Goal: Task Accomplishment & Management: Use online tool/utility

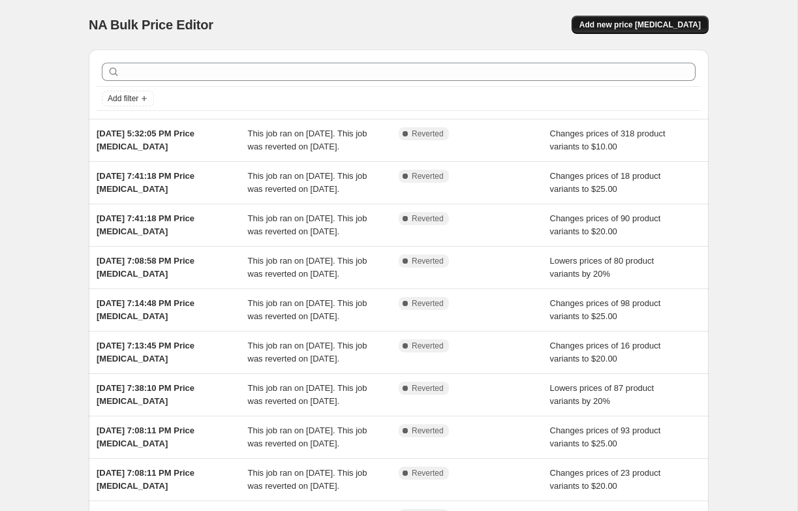
click at [674, 27] on span "Add new price [MEDICAL_DATA]" at bounding box center [640, 25] width 121 height 10
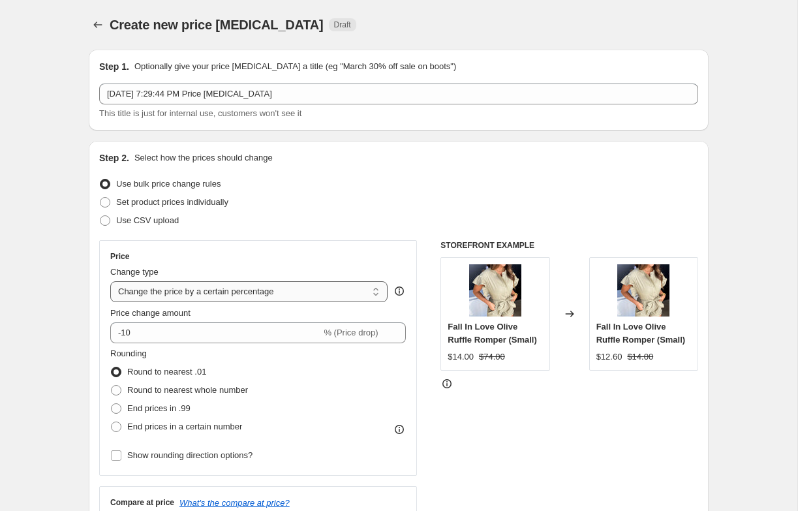
click at [134, 294] on select "Change the price to a certain amount Change the price by a certain amount Chang…" at bounding box center [248, 291] width 277 height 21
select select "to"
click at [110, 281] on select "Change the price to a certain amount Change the price by a certain amount Chang…" at bounding box center [248, 291] width 277 height 21
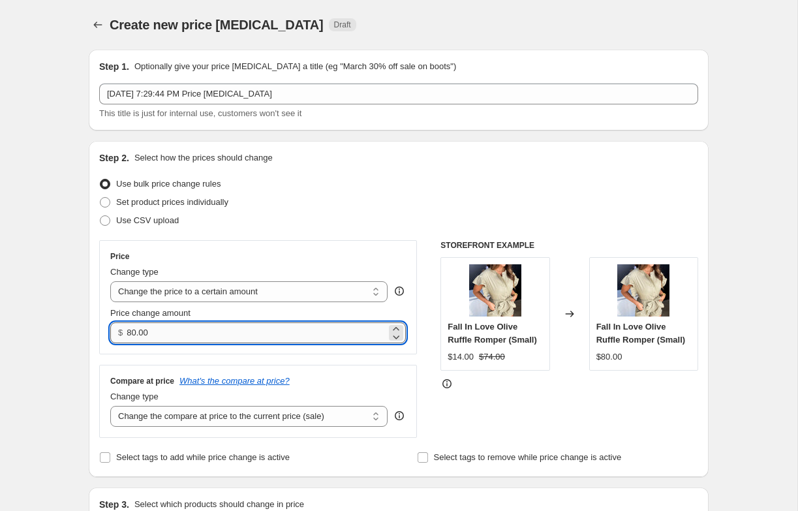
click at [159, 334] on input "80.00" at bounding box center [256, 333] width 259 height 21
type input "8"
type input "20.00"
click at [423, 350] on div "Price Change type Change the price to a certain amount Change the price by a ce…" at bounding box center [398, 339] width 599 height 198
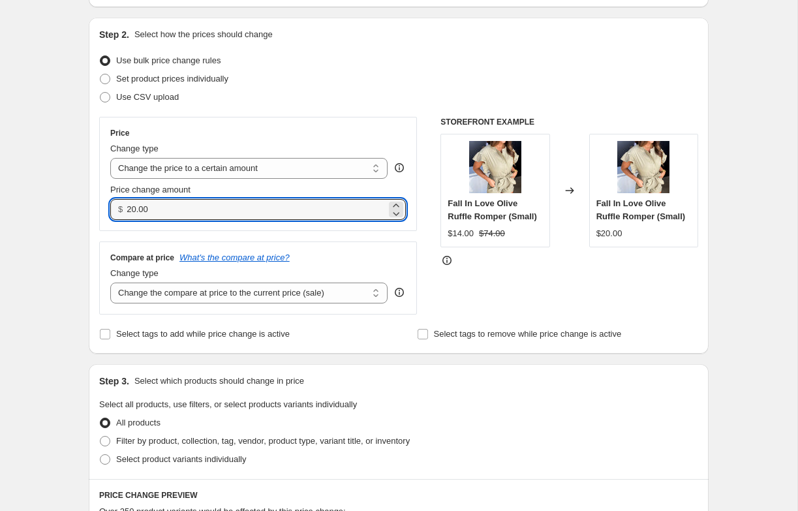
scroll to position [140, 0]
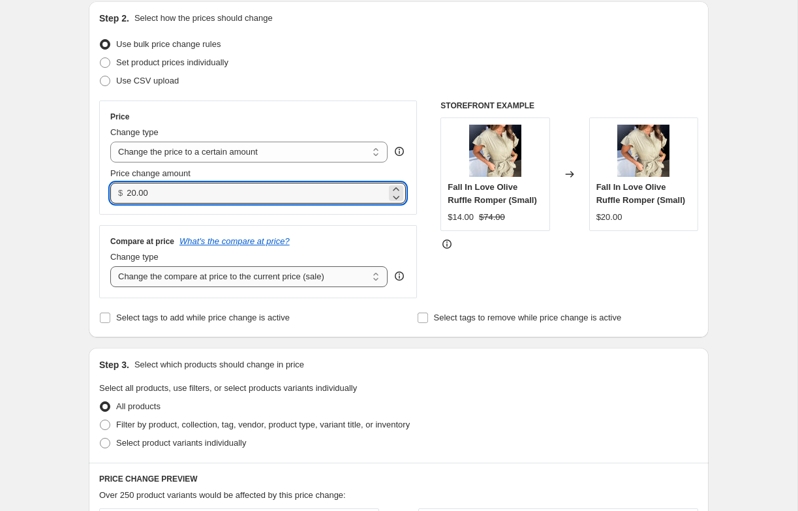
click at [334, 281] on select "Change the compare at price to the current price (sale) Change the compare at p…" at bounding box center [248, 276] width 277 height 21
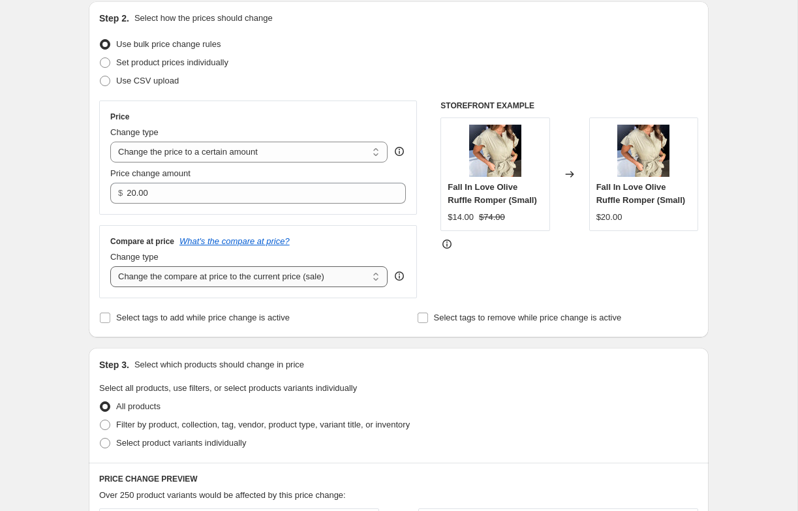
select select "no_change"
click at [110, 266] on select "Change the compare at price to the current price (sale) Change the compare at p…" at bounding box center [248, 276] width 277 height 21
click at [103, 426] on span at bounding box center [105, 425] width 10 height 10
click at [101, 420] on input "Filter by product, collection, tag, vendor, product type, variant title, or inv…" at bounding box center [100, 420] width 1 height 1
radio input "true"
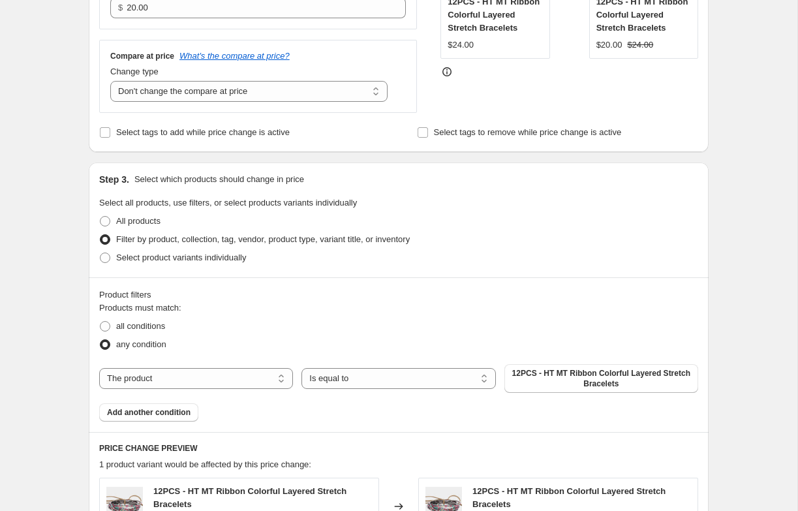
scroll to position [339, 0]
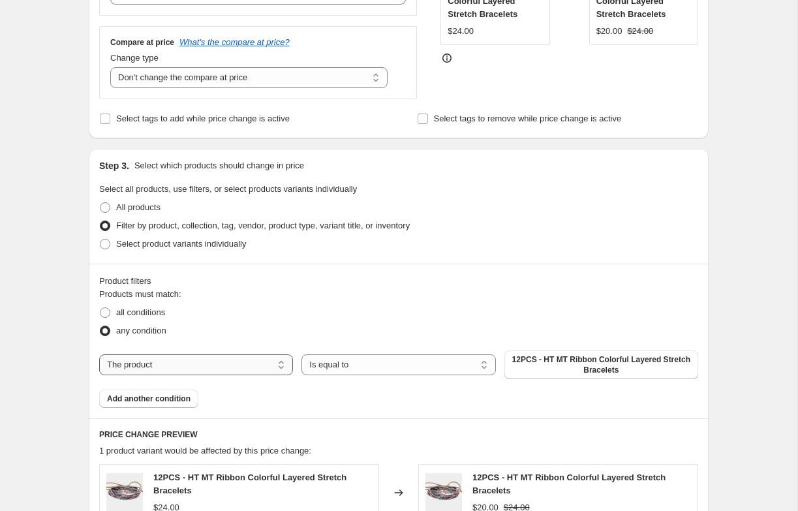
click at [219, 366] on select "The product The product's collection The product's tag The product's vendor The…" at bounding box center [196, 365] width 194 height 21
select select "collection"
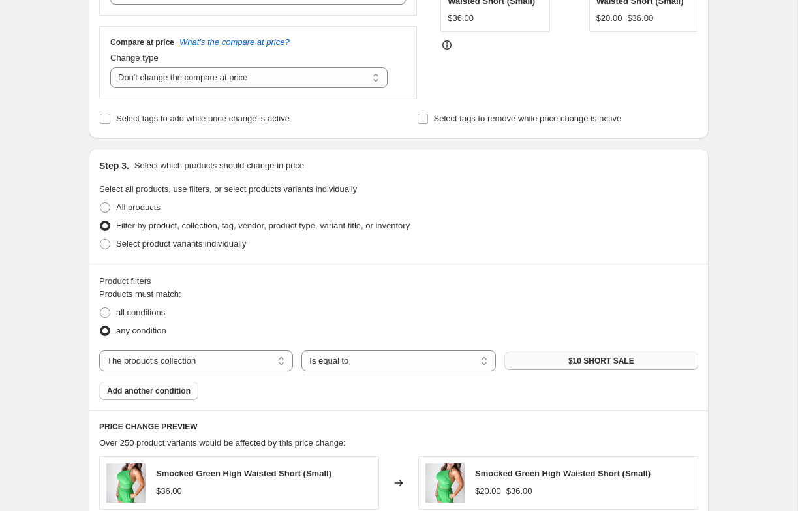
click at [563, 360] on button "$10 SHORT SALE" at bounding box center [602, 361] width 194 height 18
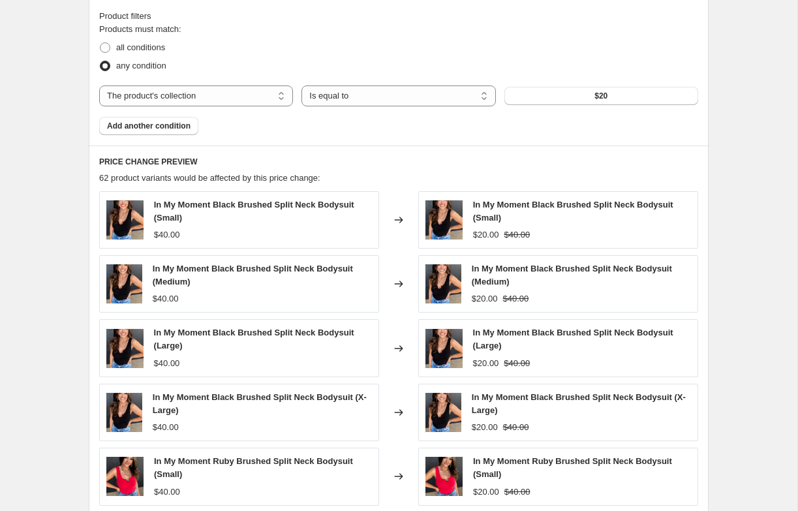
scroll to position [798, 0]
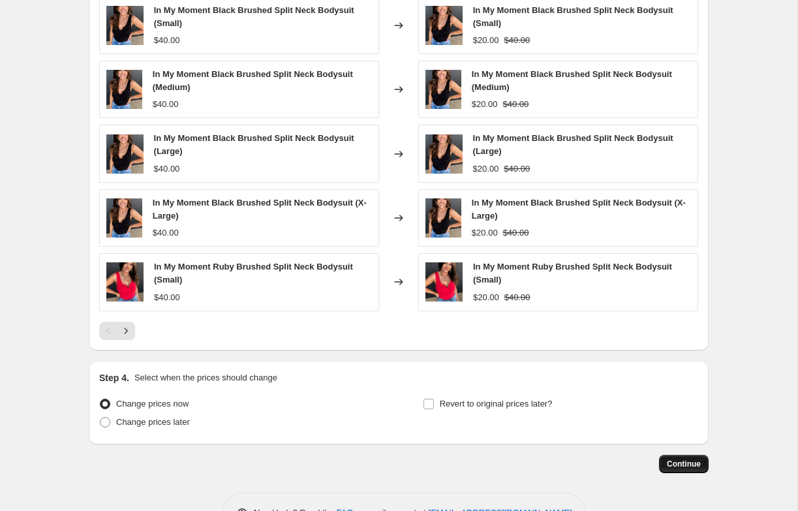
click at [678, 460] on span "Continue" at bounding box center [684, 464] width 34 height 10
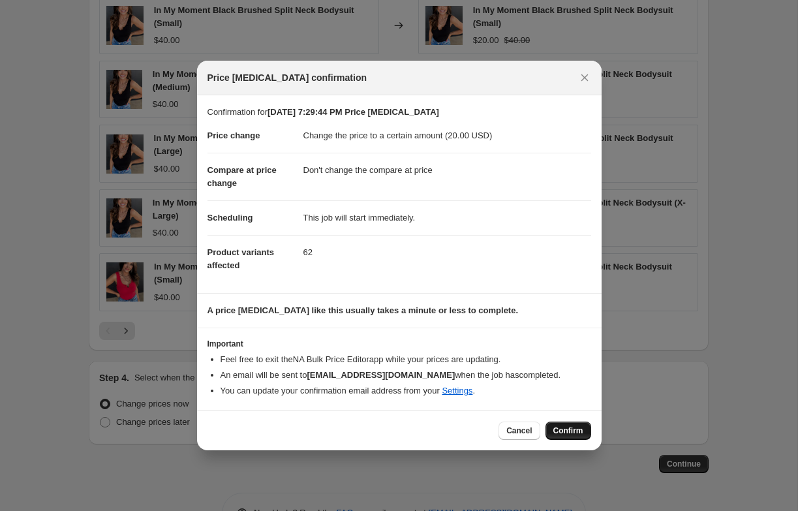
click at [561, 430] on span "Confirm" at bounding box center [569, 431] width 30 height 10
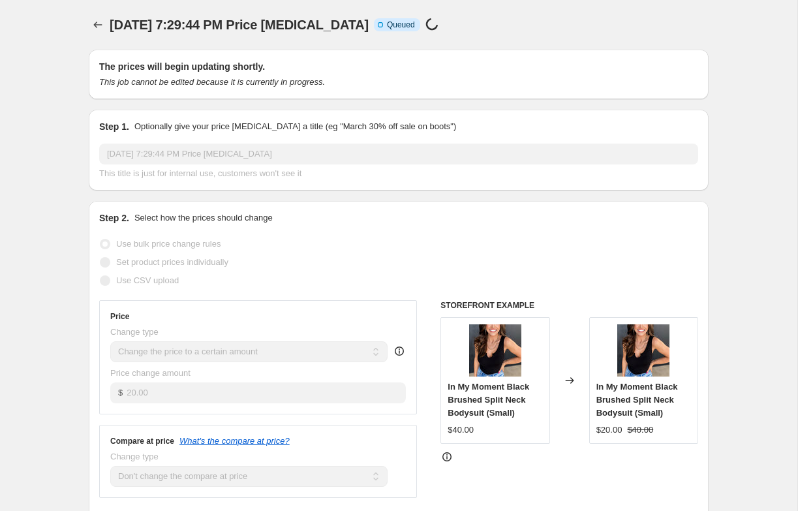
scroll to position [798, 0]
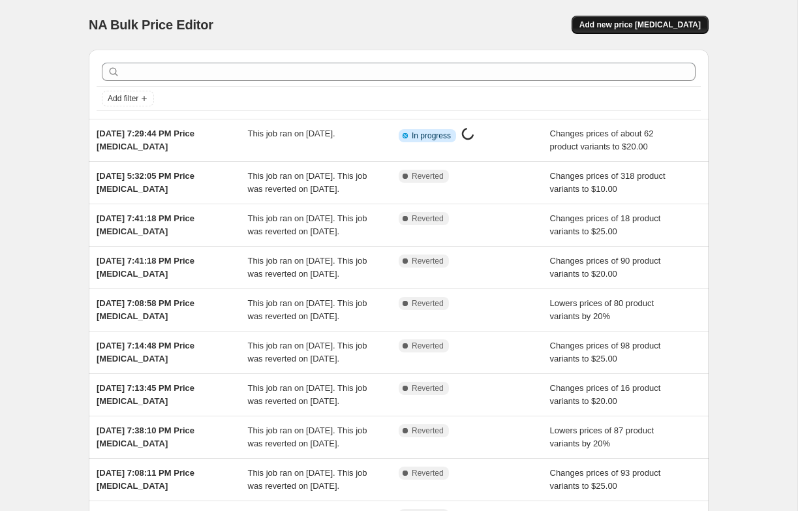
click at [620, 29] on span "Add new price [MEDICAL_DATA]" at bounding box center [640, 25] width 121 height 10
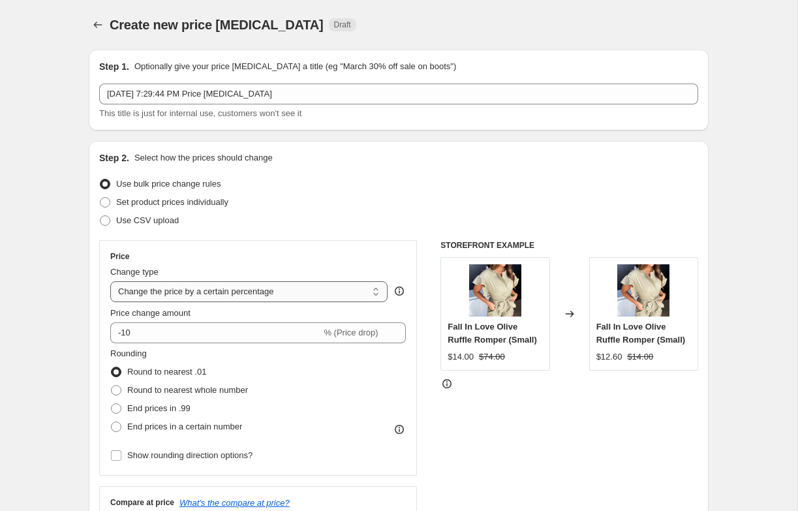
click at [234, 286] on select "Change the price to a certain amount Change the price by a certain amount Chang…" at bounding box center [248, 291] width 277 height 21
select select "to"
click at [110, 281] on select "Change the price to a certain amount Change the price by a certain amount Chang…" at bounding box center [248, 291] width 277 height 21
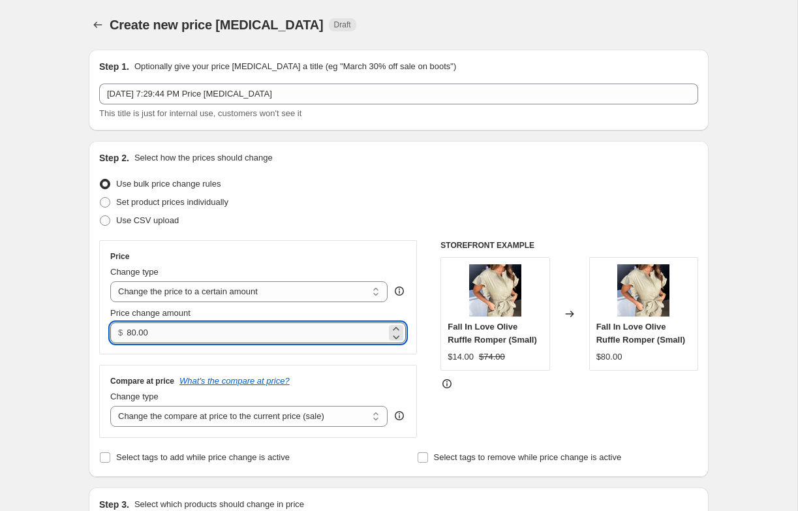
click at [168, 332] on input "80.00" at bounding box center [256, 333] width 259 height 21
type input "8"
type input "24"
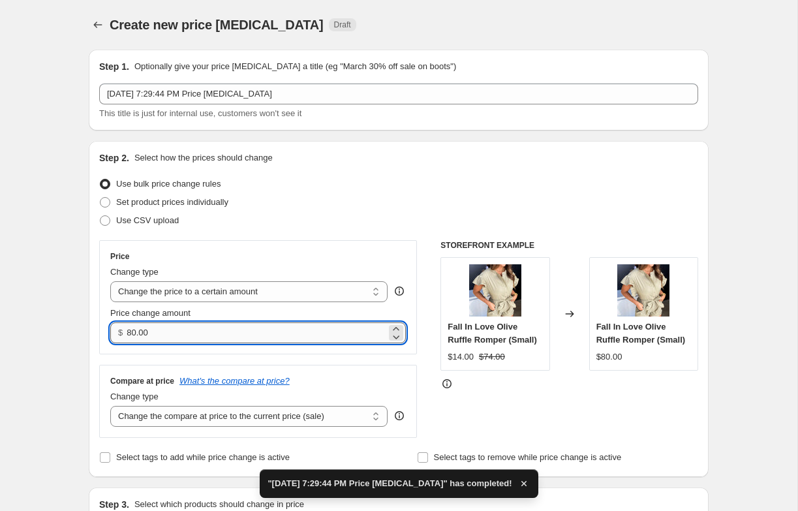
click at [163, 328] on input "80.00" at bounding box center [256, 333] width 259 height 21
type input "25.00"
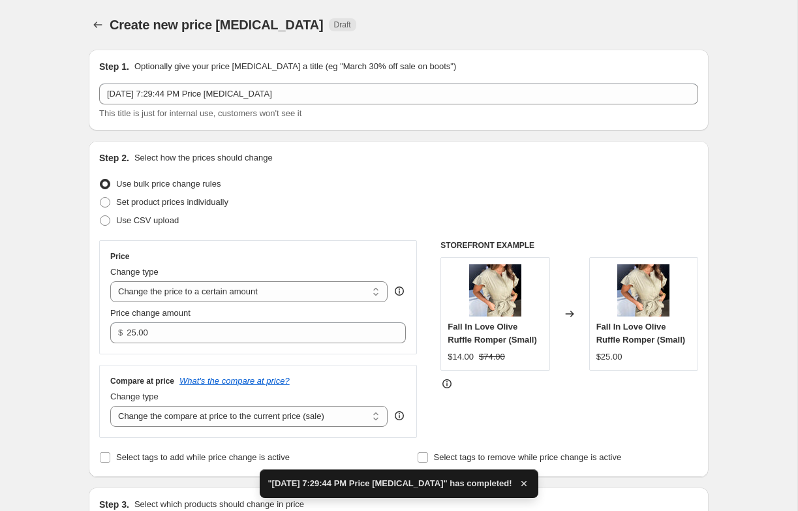
click at [97, 358] on div "Step 2. Select how the prices should change Use bulk price change rules Set pro…" at bounding box center [399, 309] width 620 height 336
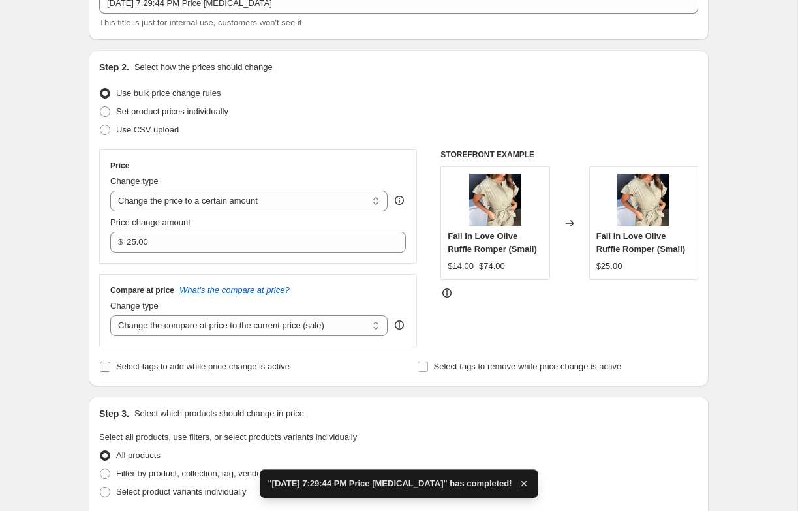
scroll to position [108, 0]
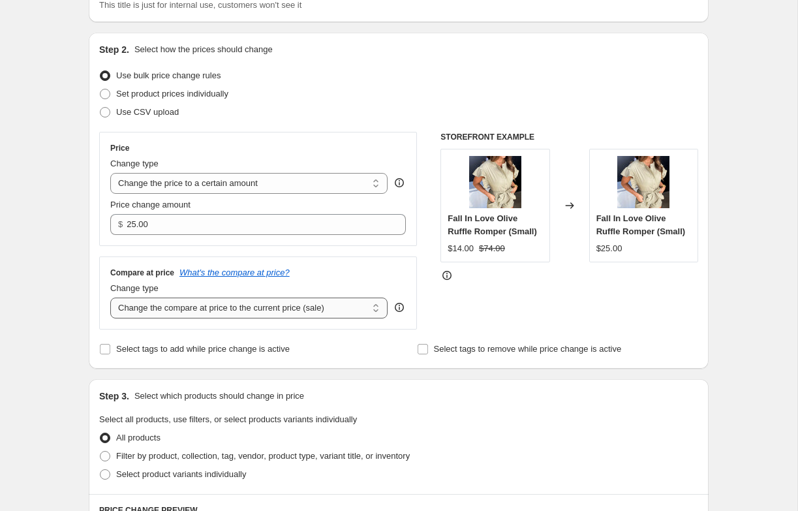
click at [137, 310] on select "Change the compare at price to the current price (sale) Change the compare at p…" at bounding box center [248, 308] width 277 height 21
select select "no_change"
click at [110, 298] on select "Change the compare at price to the current price (sale) Change the compare at p…" at bounding box center [248, 308] width 277 height 21
click at [111, 375] on div "Step 1. Optionally give your price [MEDICAL_DATA] a title (eg "March 30% off sa…" at bounding box center [393, 463] width 631 height 1065
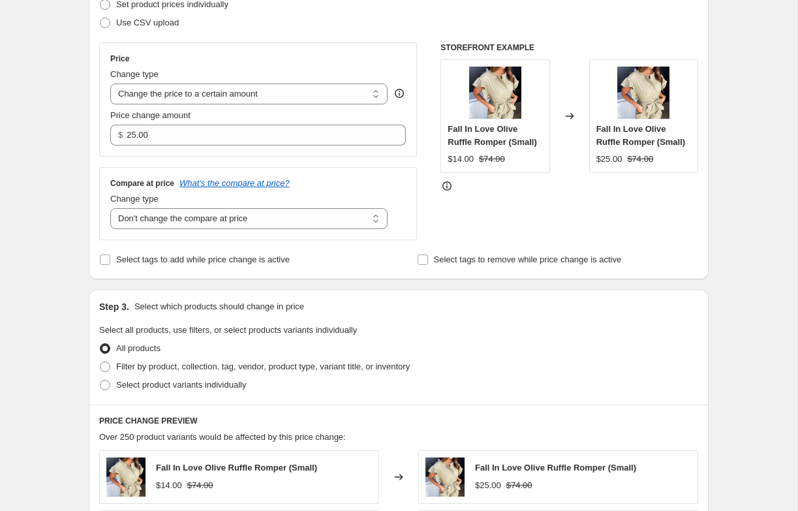
scroll to position [258, 0]
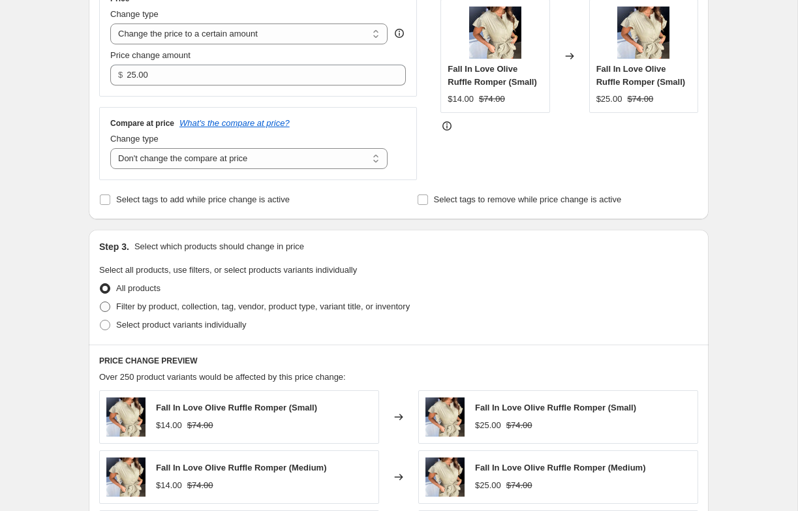
click at [101, 302] on span at bounding box center [105, 307] width 10 height 10
click at [101, 302] on input "Filter by product, collection, tag, vendor, product type, variant title, or inv…" at bounding box center [100, 302] width 1 height 1
radio input "true"
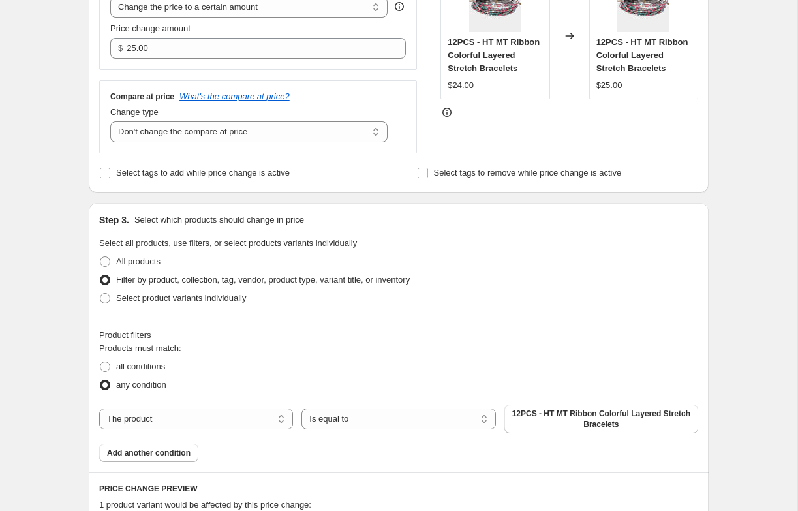
scroll to position [330, 0]
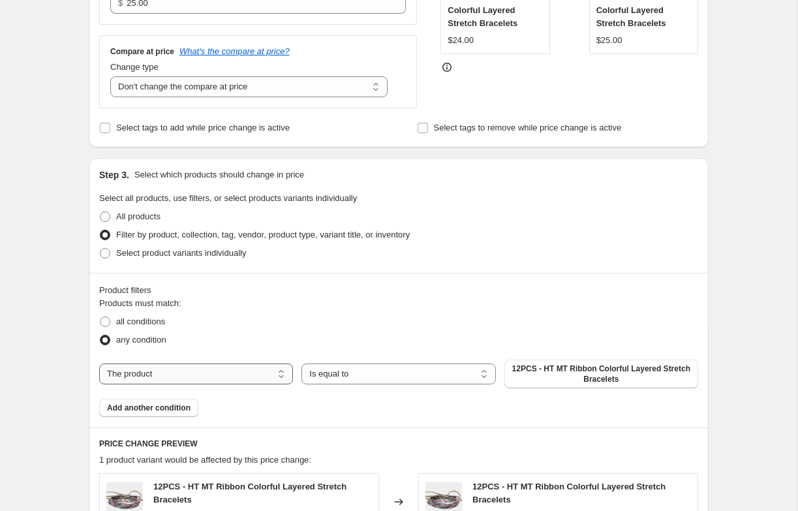
click at [198, 373] on select "The product The product's collection The product's tag The product's vendor The…" at bounding box center [196, 374] width 194 height 21
select select "collection"
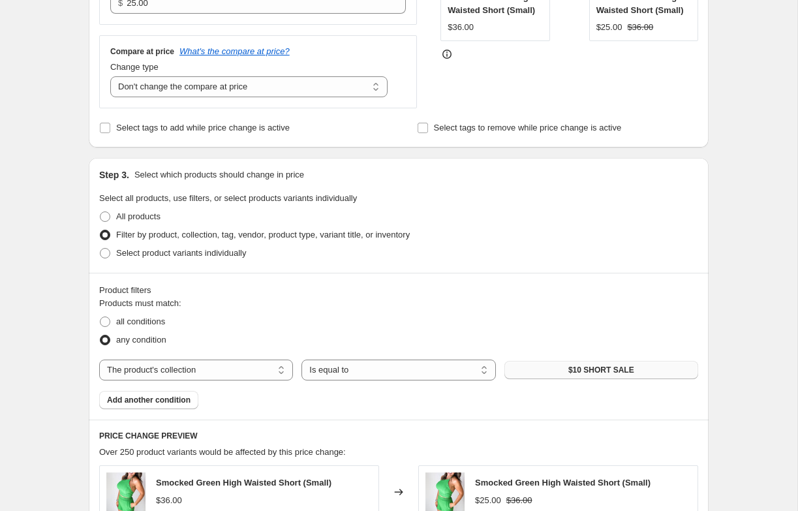
click at [567, 368] on button "$10 SHORT SALE" at bounding box center [602, 370] width 194 height 18
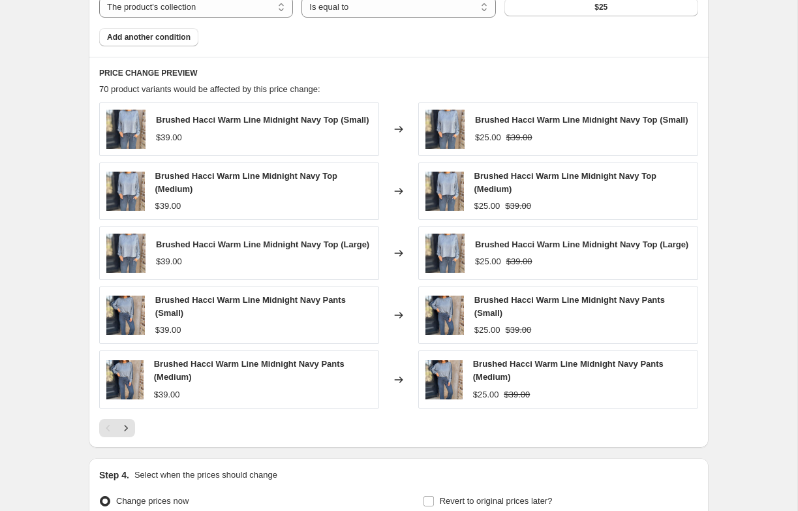
scroll to position [840, 0]
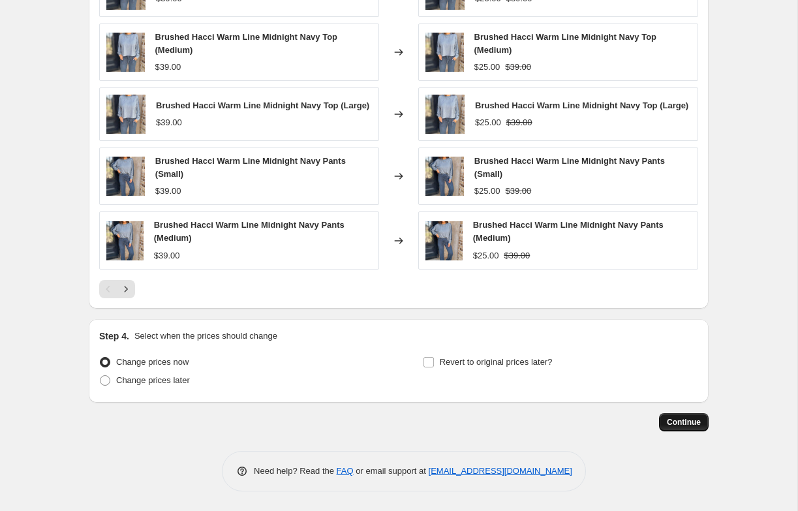
click at [674, 426] on span "Continue" at bounding box center [684, 422] width 34 height 10
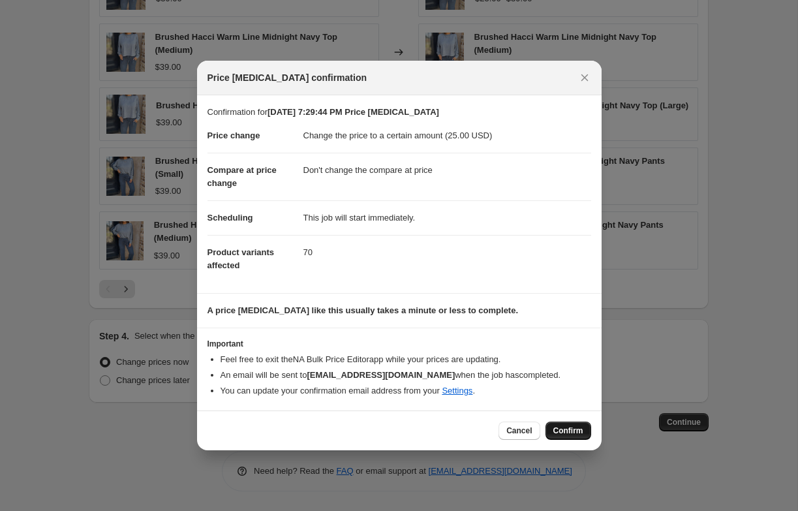
click at [570, 435] on span "Confirm" at bounding box center [569, 431] width 30 height 10
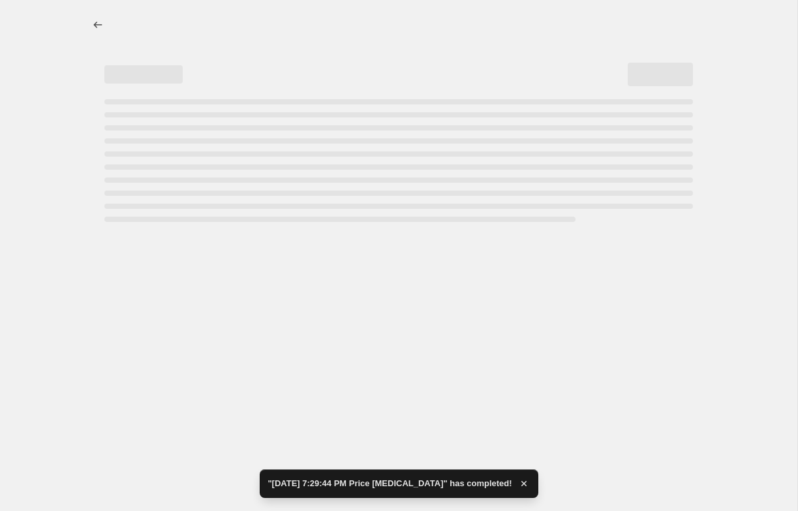
select select "no_change"
select select "collection"
